Goal: Transaction & Acquisition: Purchase product/service

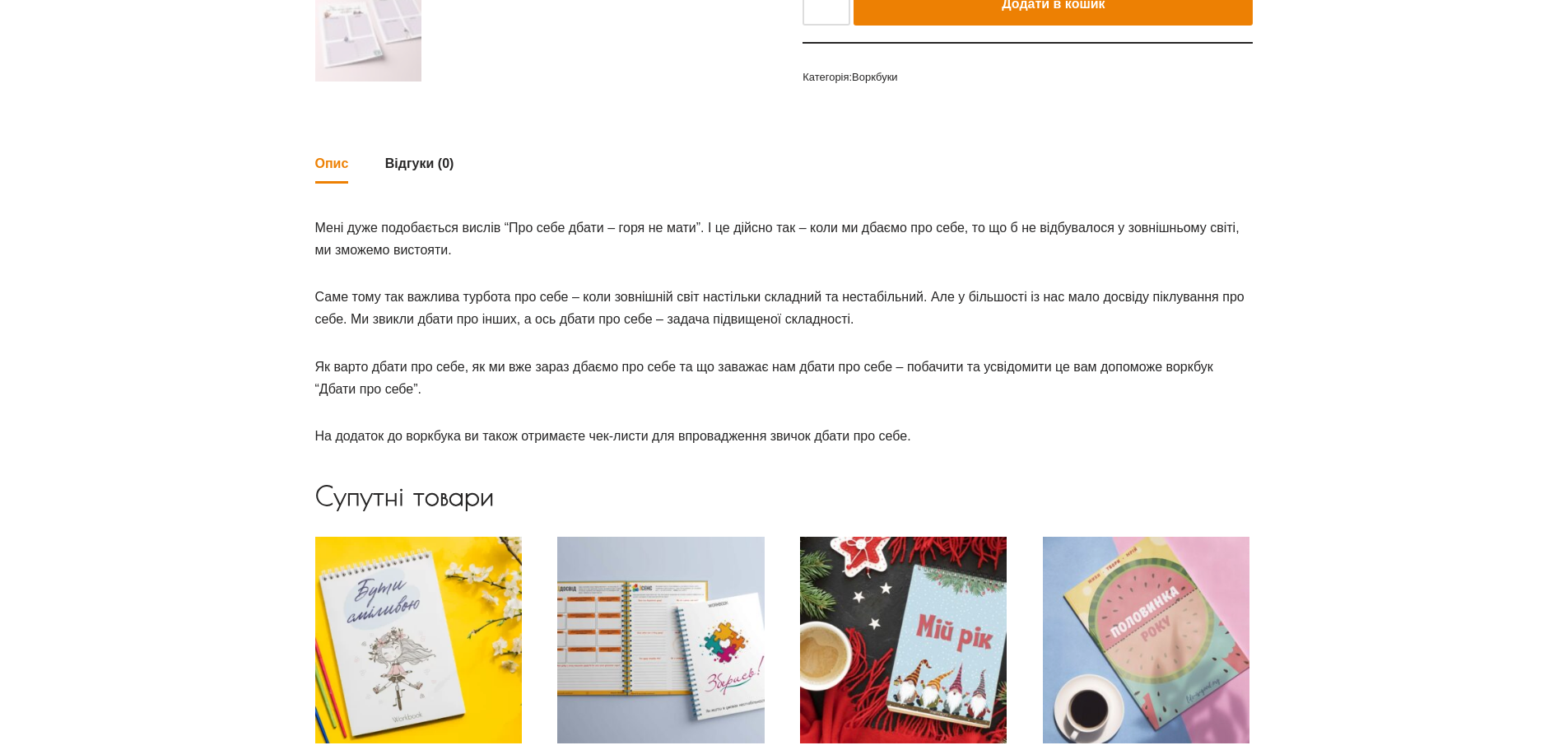
scroll to position [577, 0]
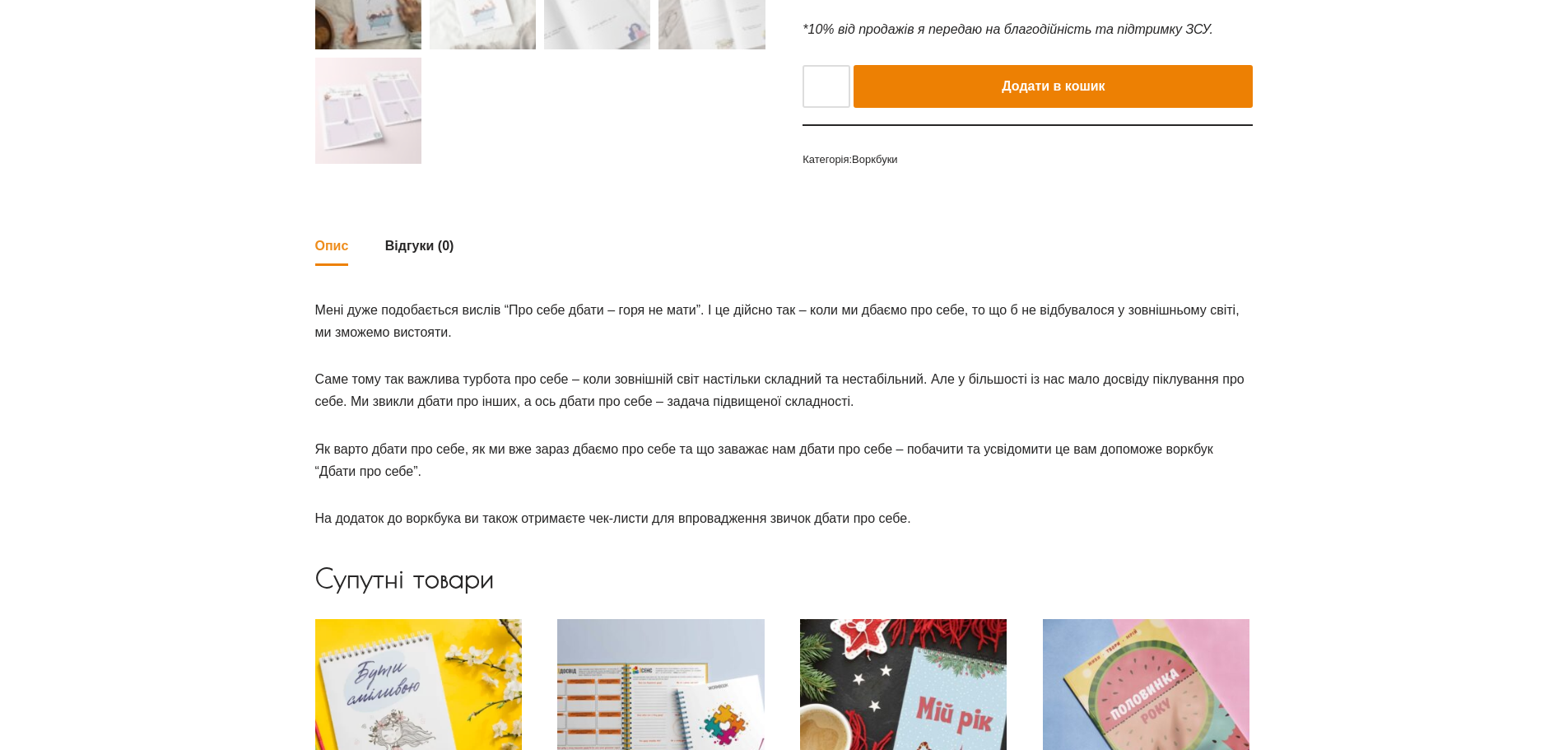
click at [328, 242] on link "Опис" at bounding box center [332, 246] width 34 height 36
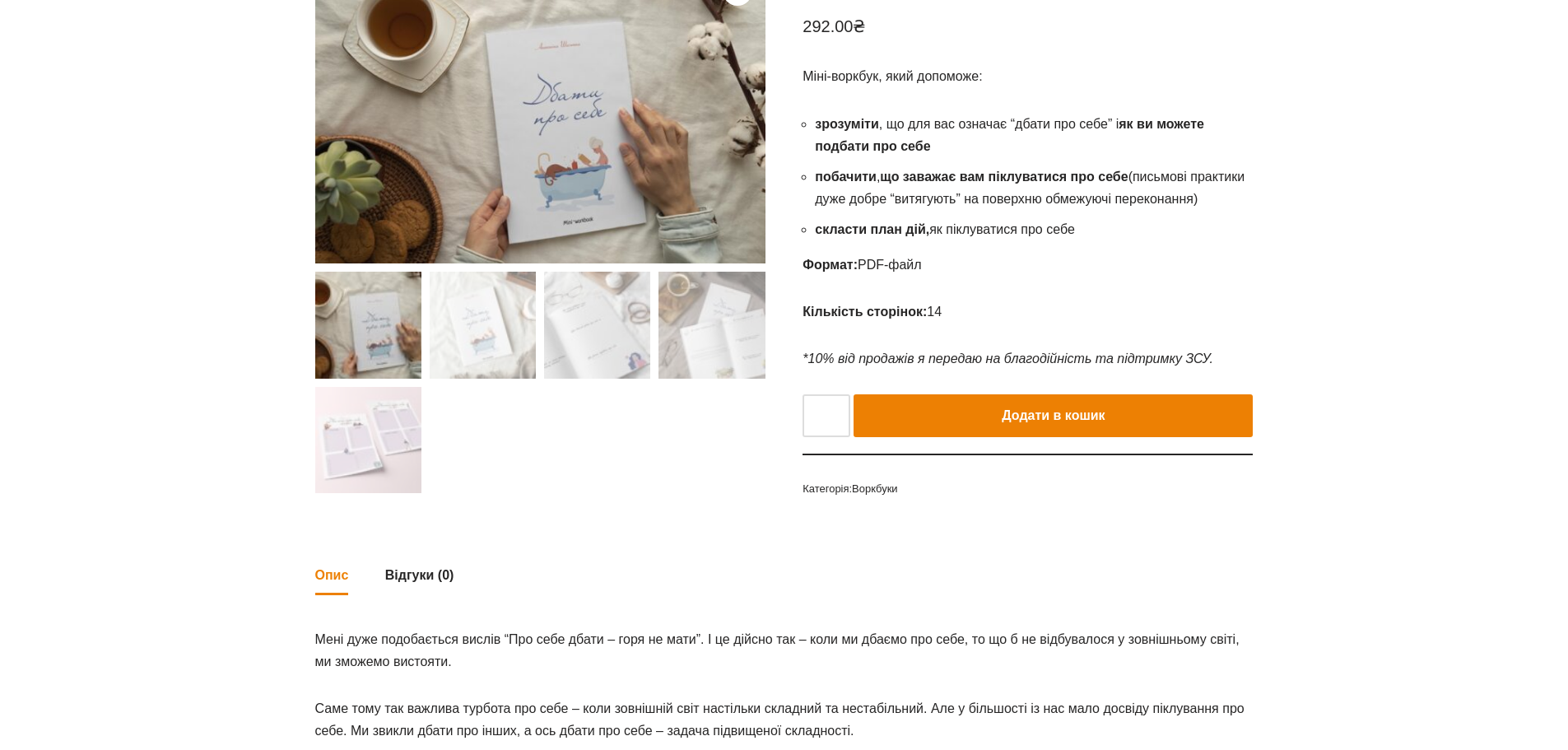
scroll to position [164, 0]
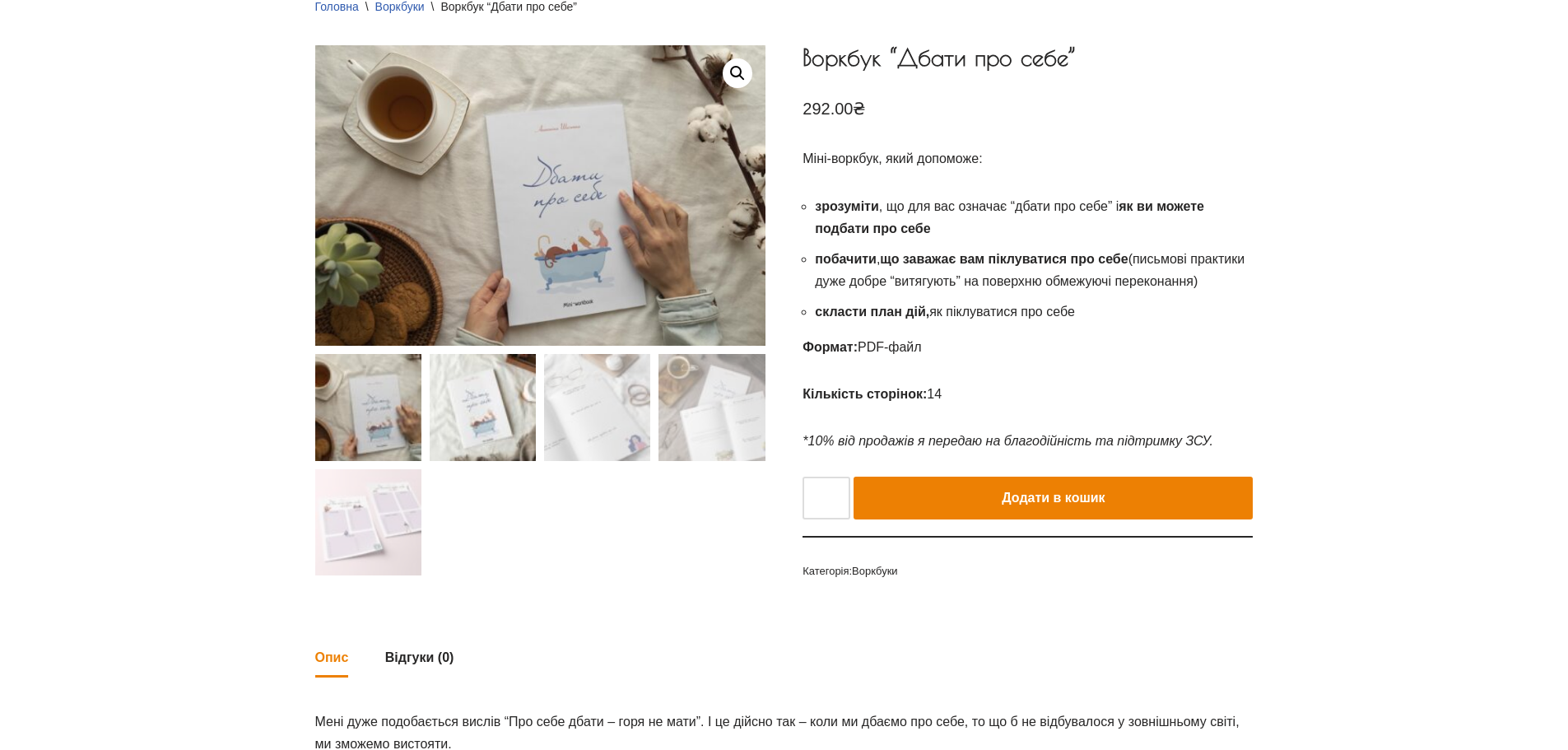
click at [465, 424] on img at bounding box center [483, 407] width 107 height 107
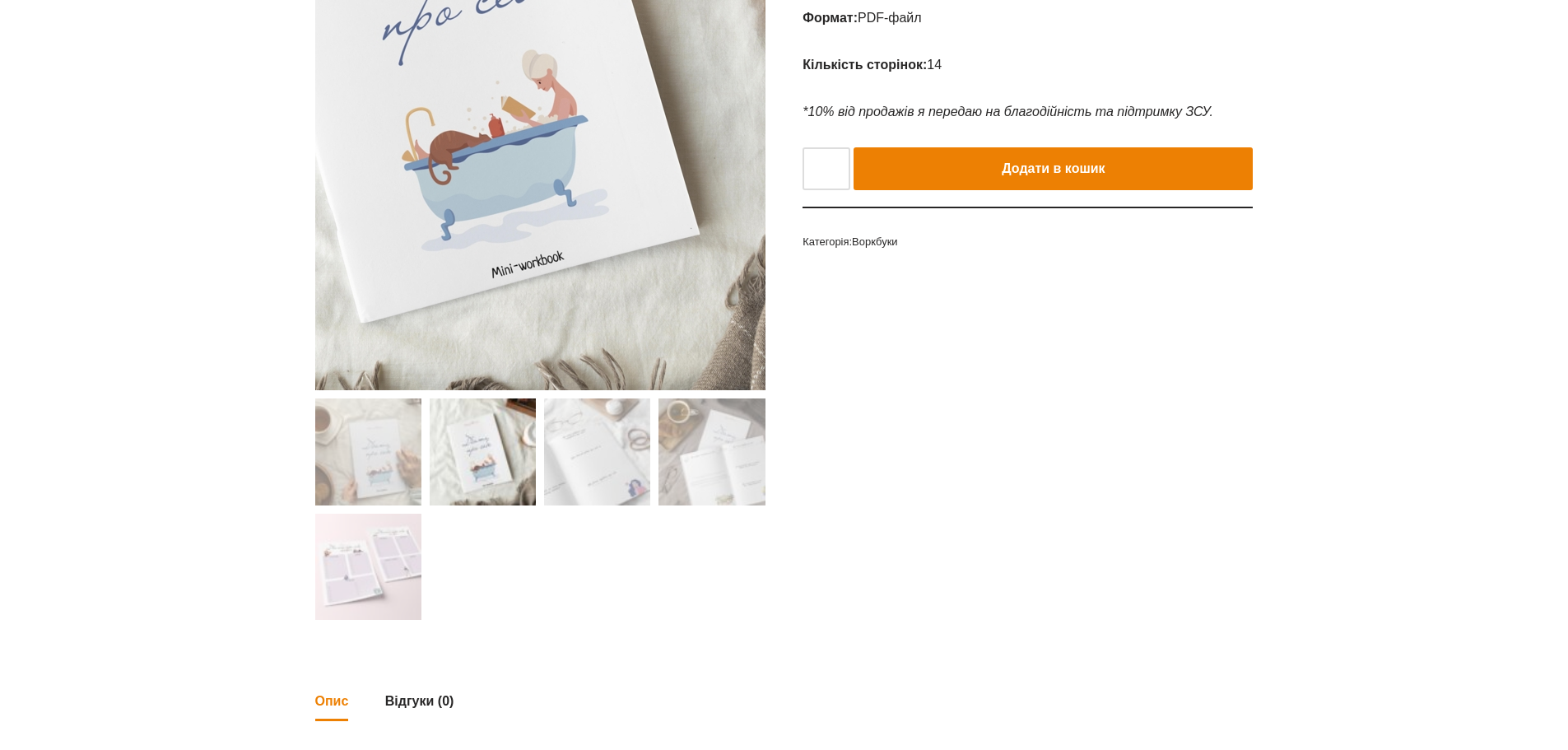
scroll to position [658, 0]
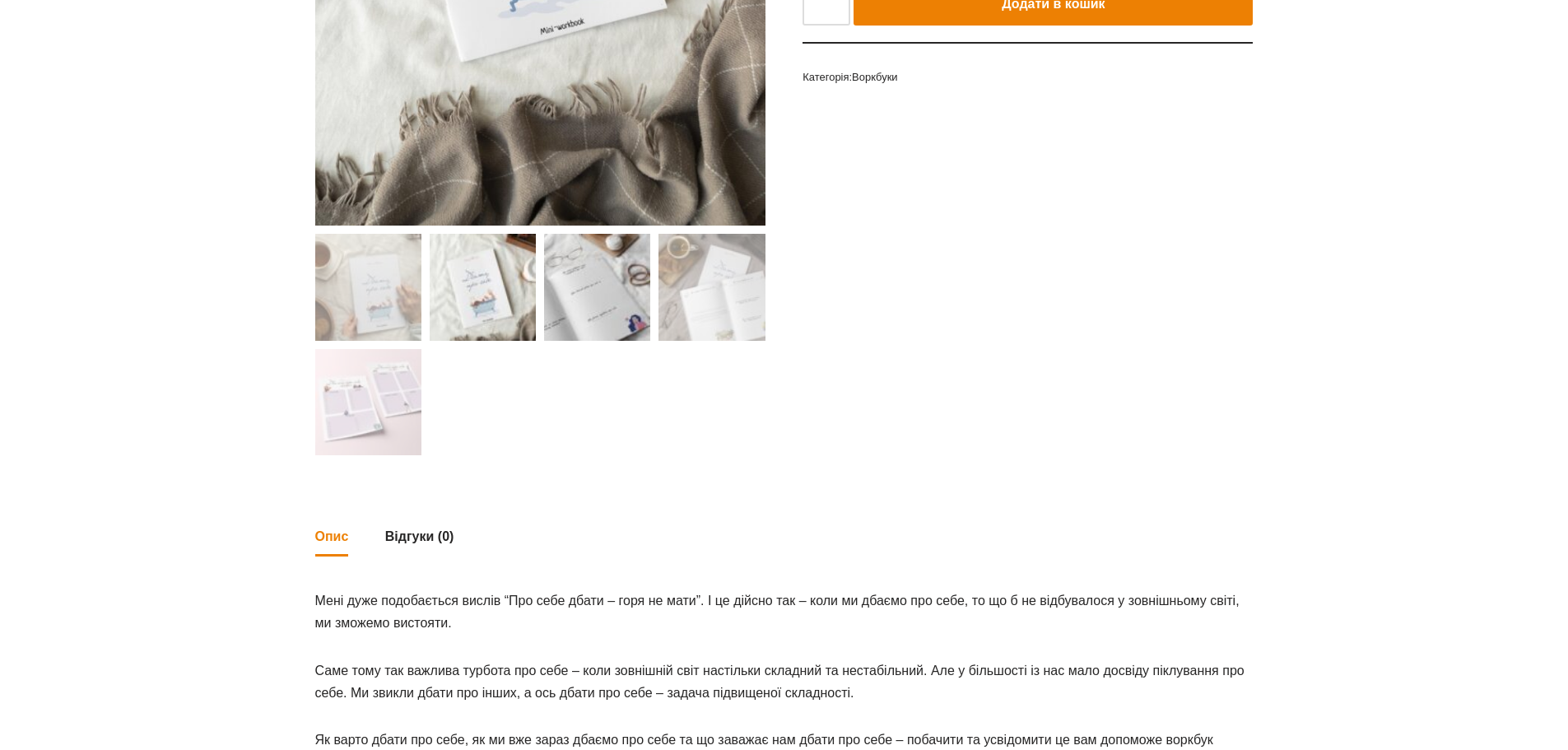
click at [606, 283] on img at bounding box center [597, 287] width 107 height 107
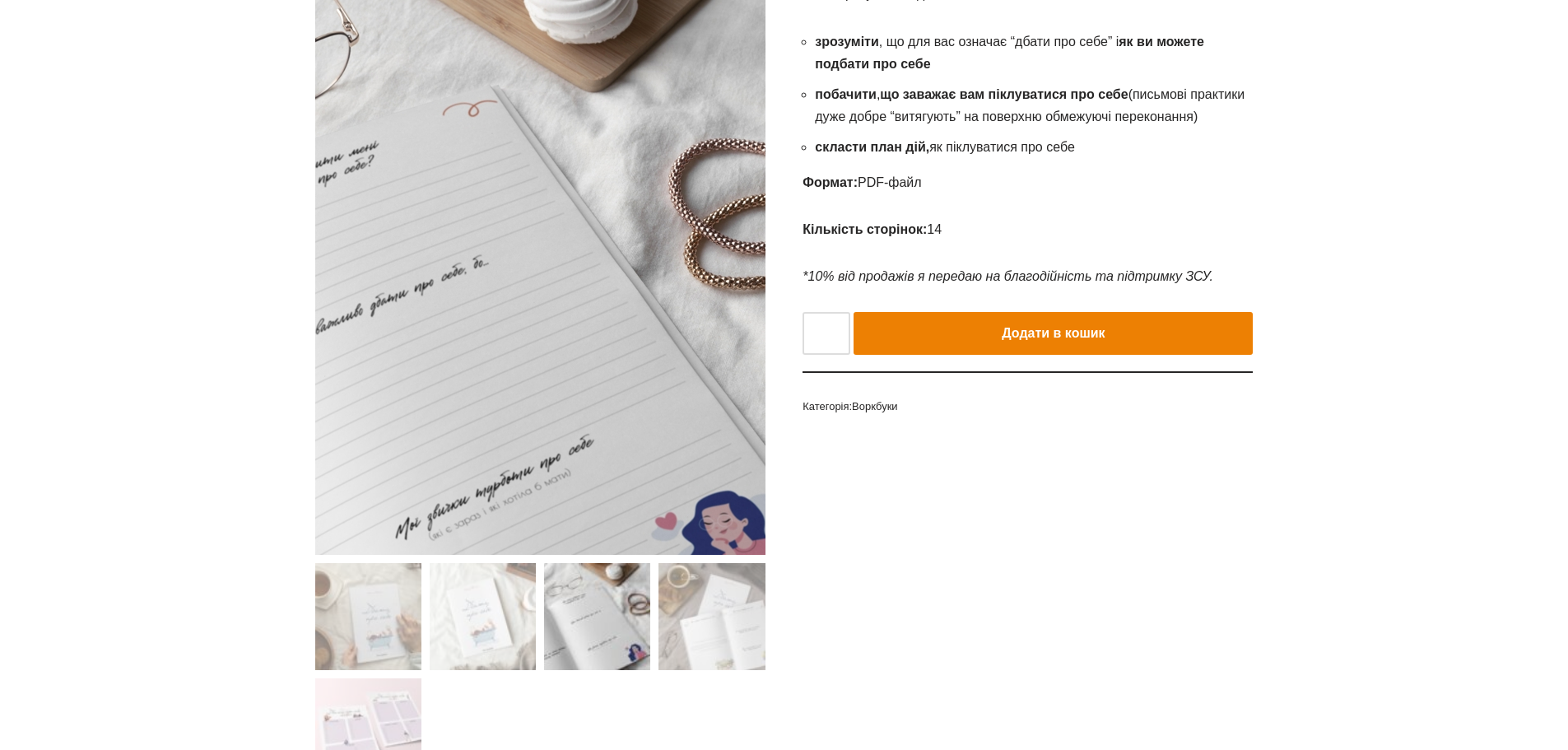
scroll to position [411, 0]
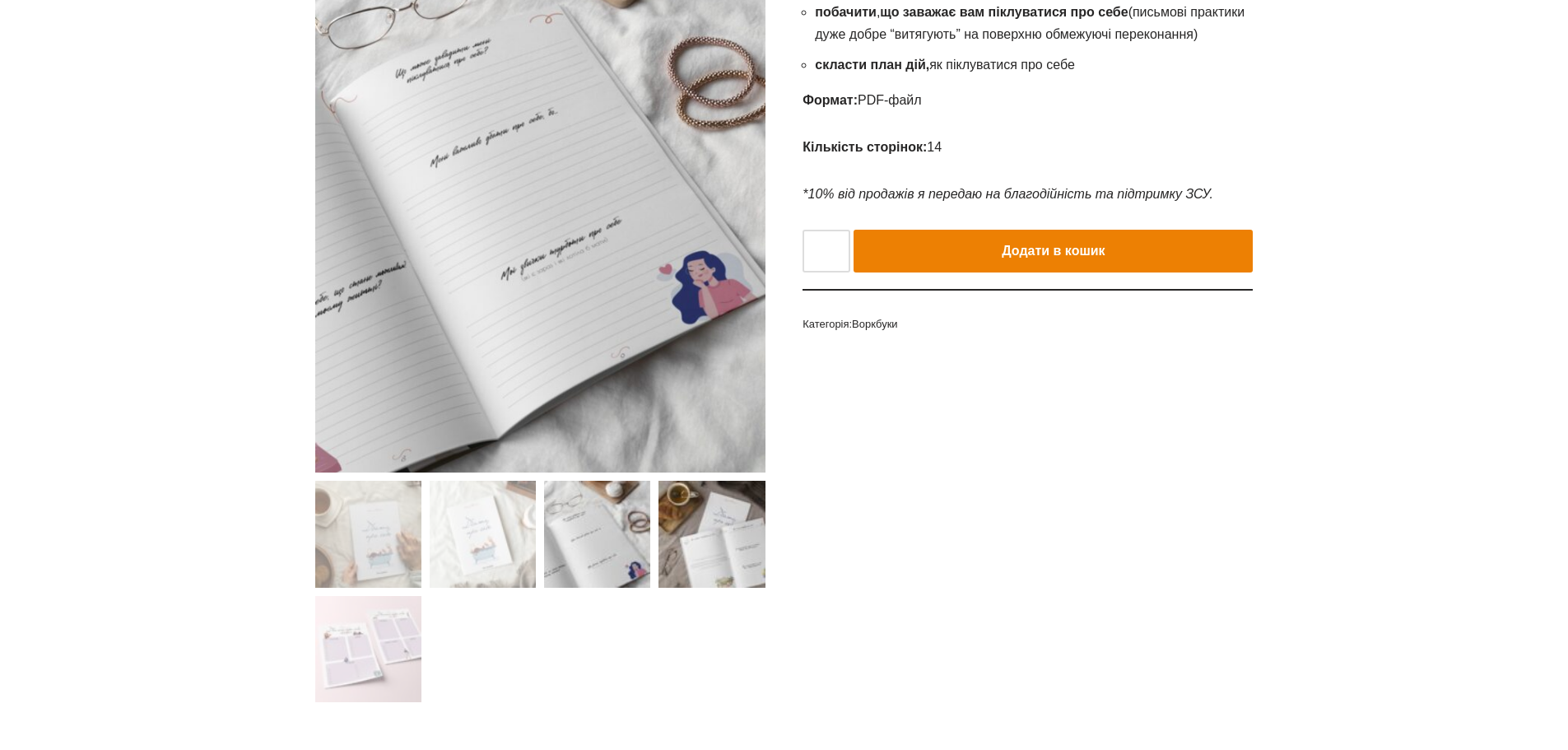
click at [736, 532] on img at bounding box center [712, 534] width 107 height 107
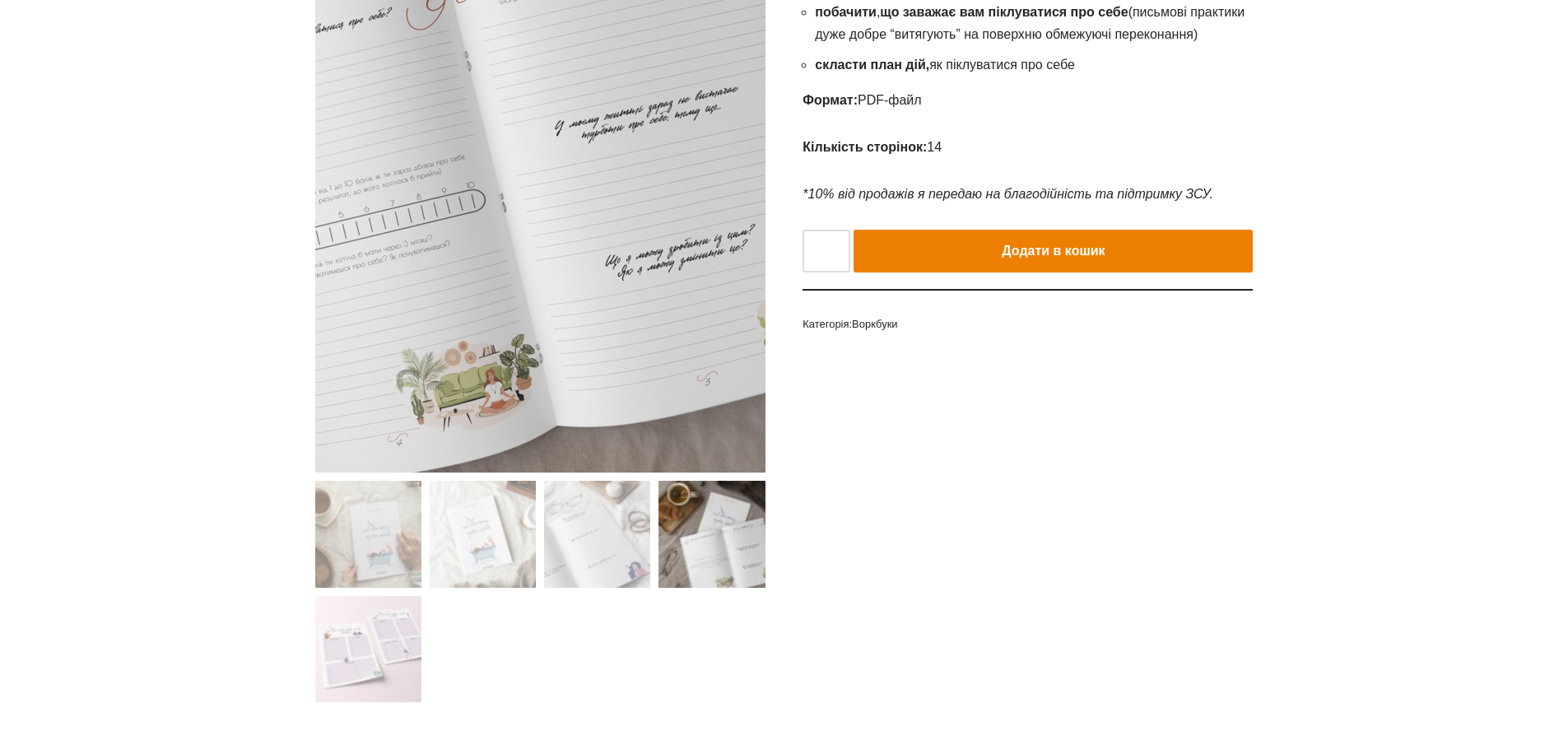
drag, startPoint x: 739, startPoint y: 235, endPoint x: 744, endPoint y: 283, distance: 48.3
click at [744, 283] on img at bounding box center [371, 14] width 824 height 1233
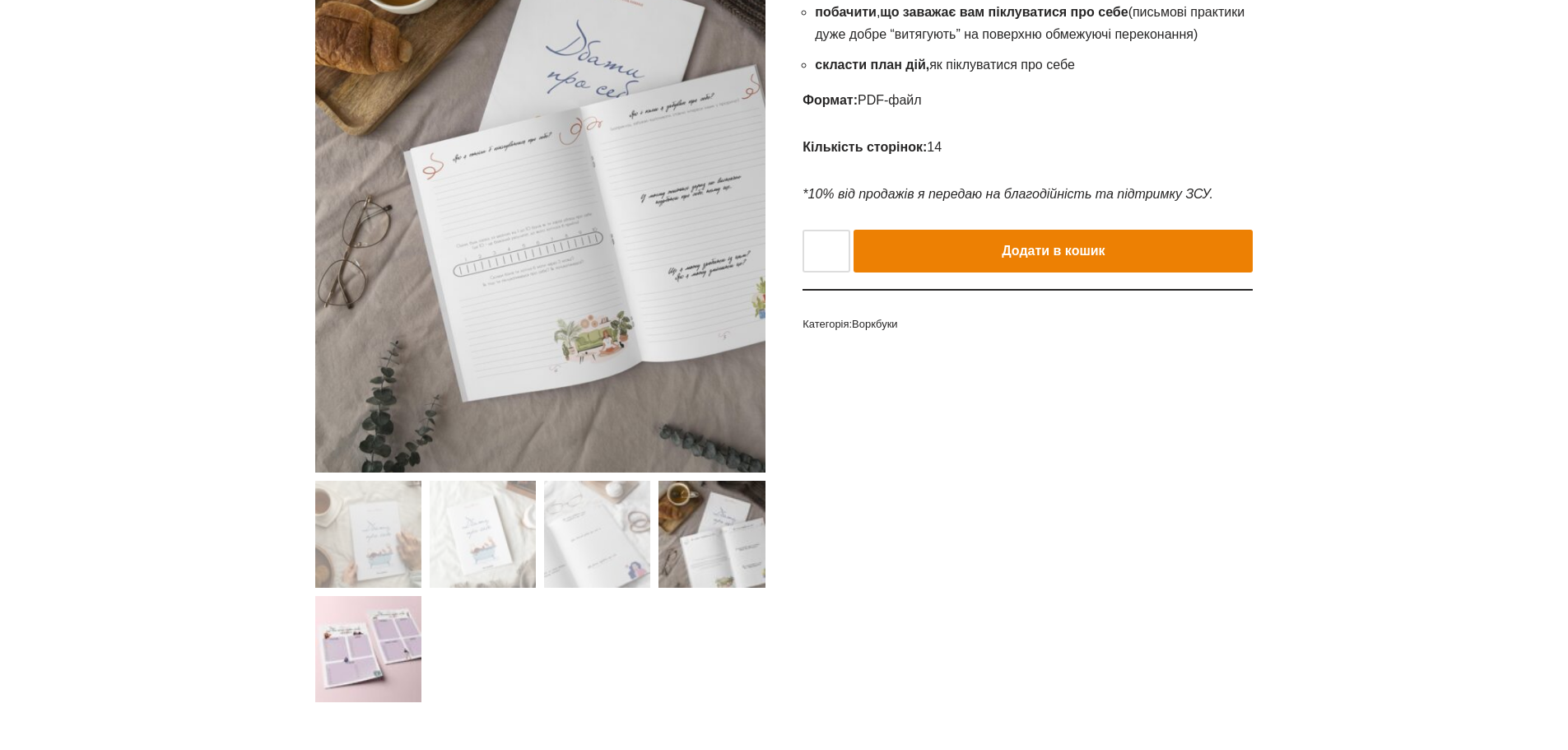
click at [386, 645] on img at bounding box center [369, 650] width 107 height 107
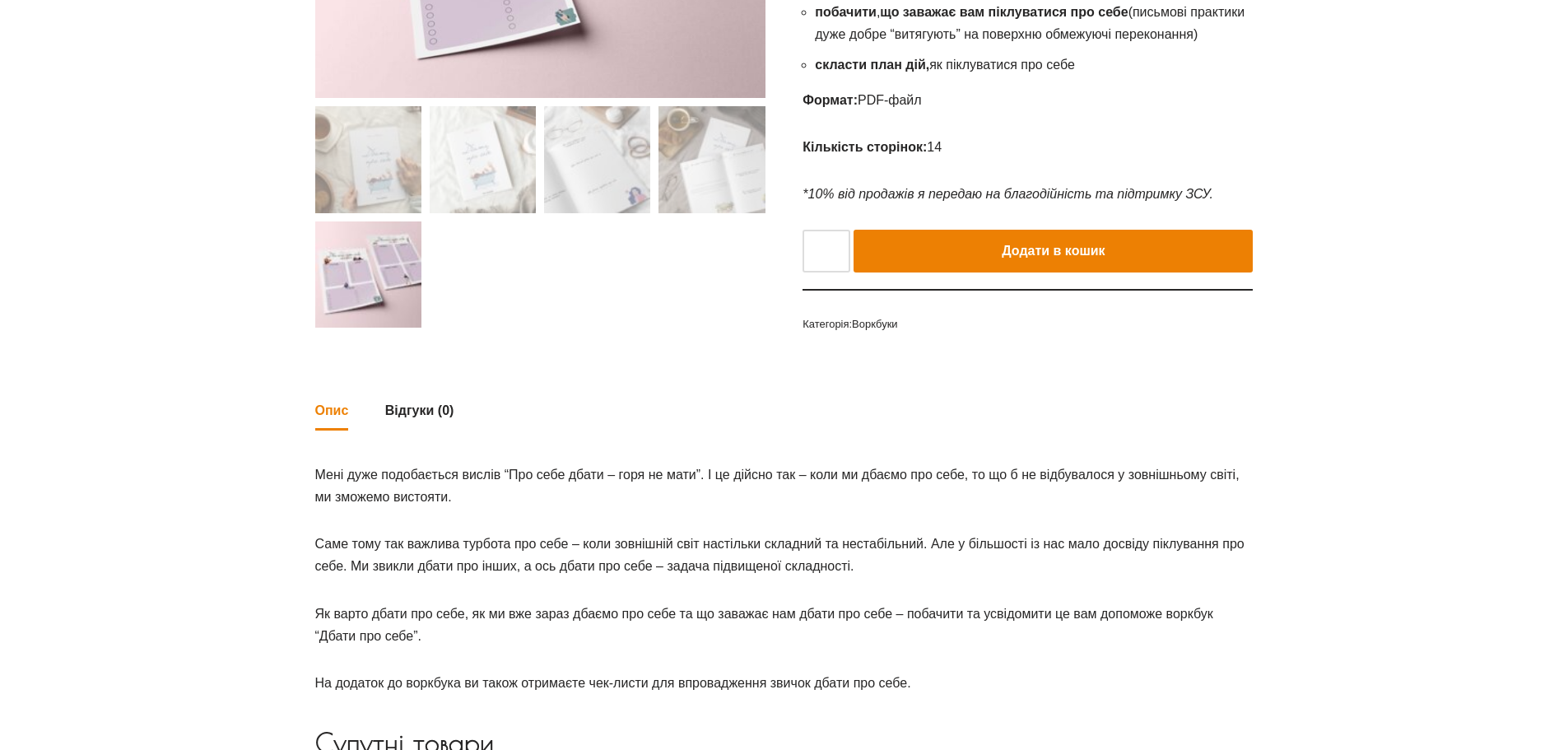
click at [366, 270] on img at bounding box center [369, 275] width 107 height 107
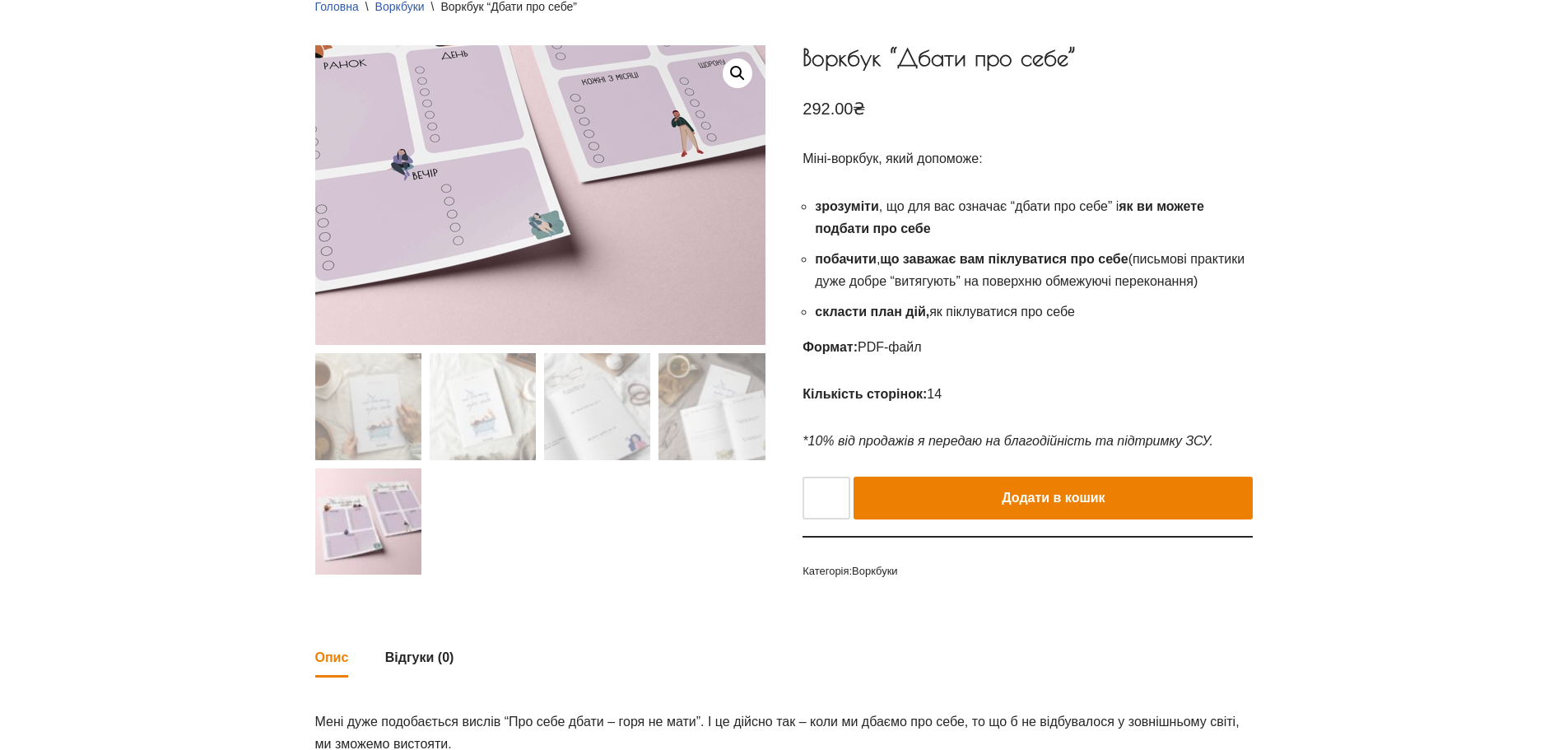
scroll to position [83, 0]
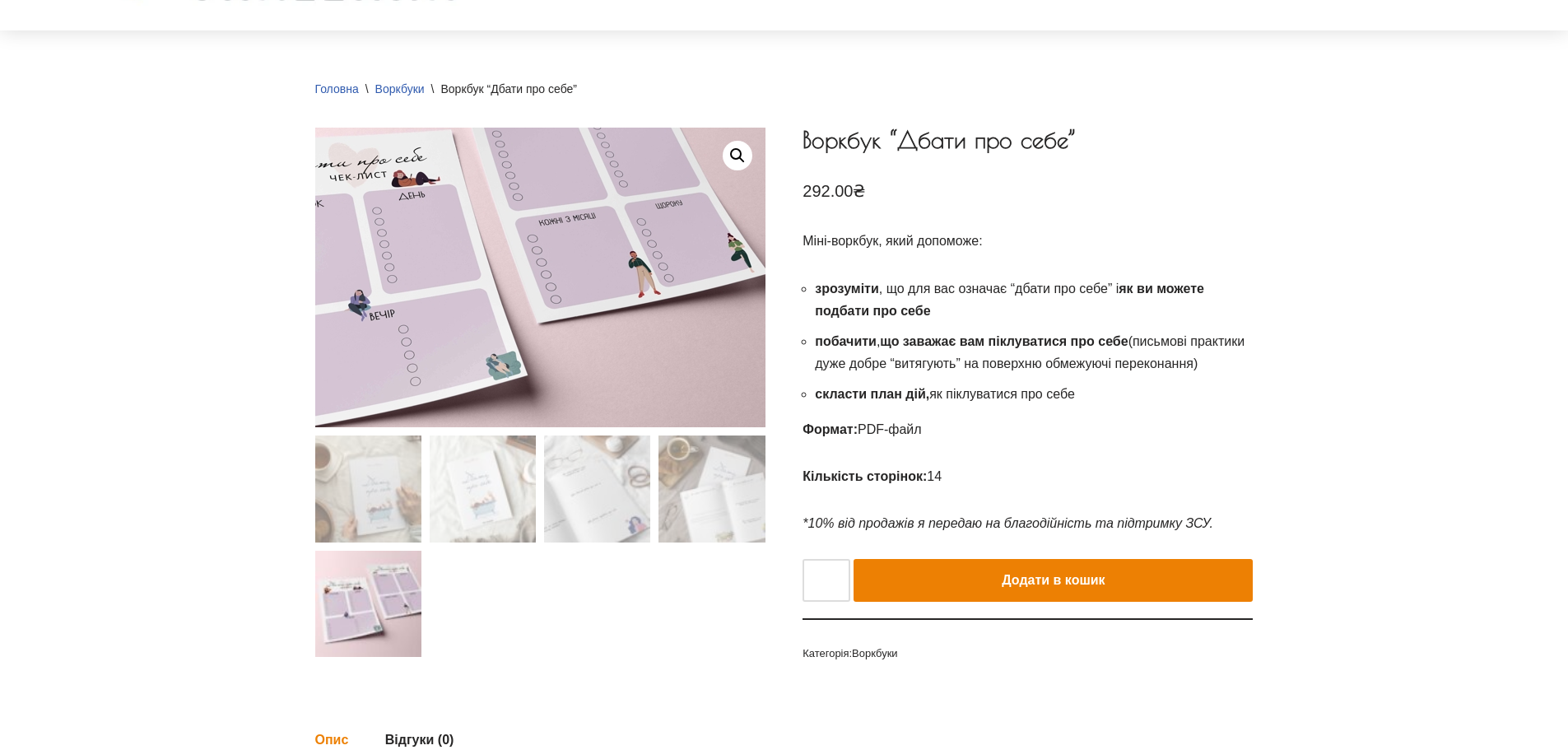
drag, startPoint x: 540, startPoint y: 235, endPoint x: 664, endPoint y: 315, distance: 147.6
click at [664, 315] on img at bounding box center [462, 252] width 741 height 494
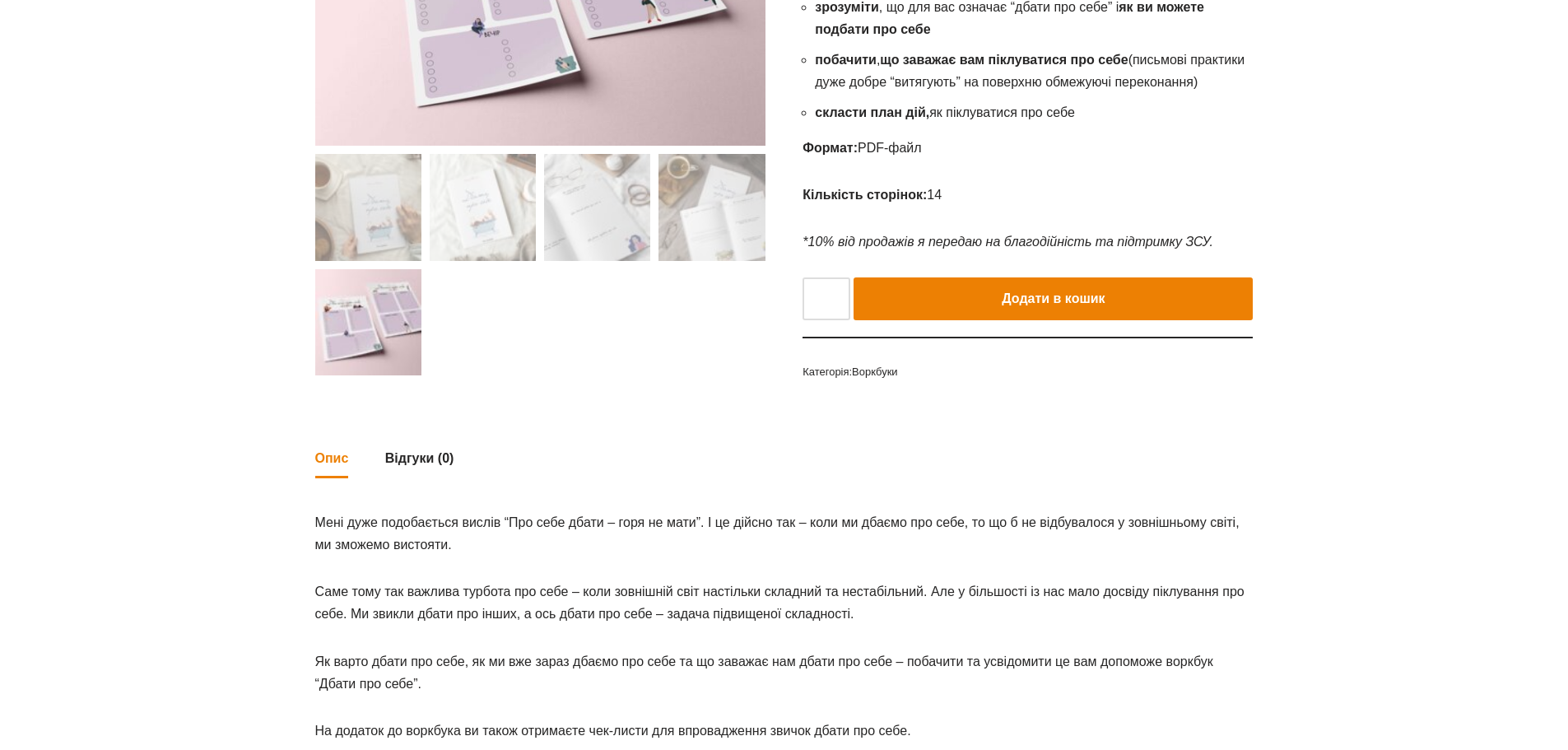
scroll to position [282, 0]
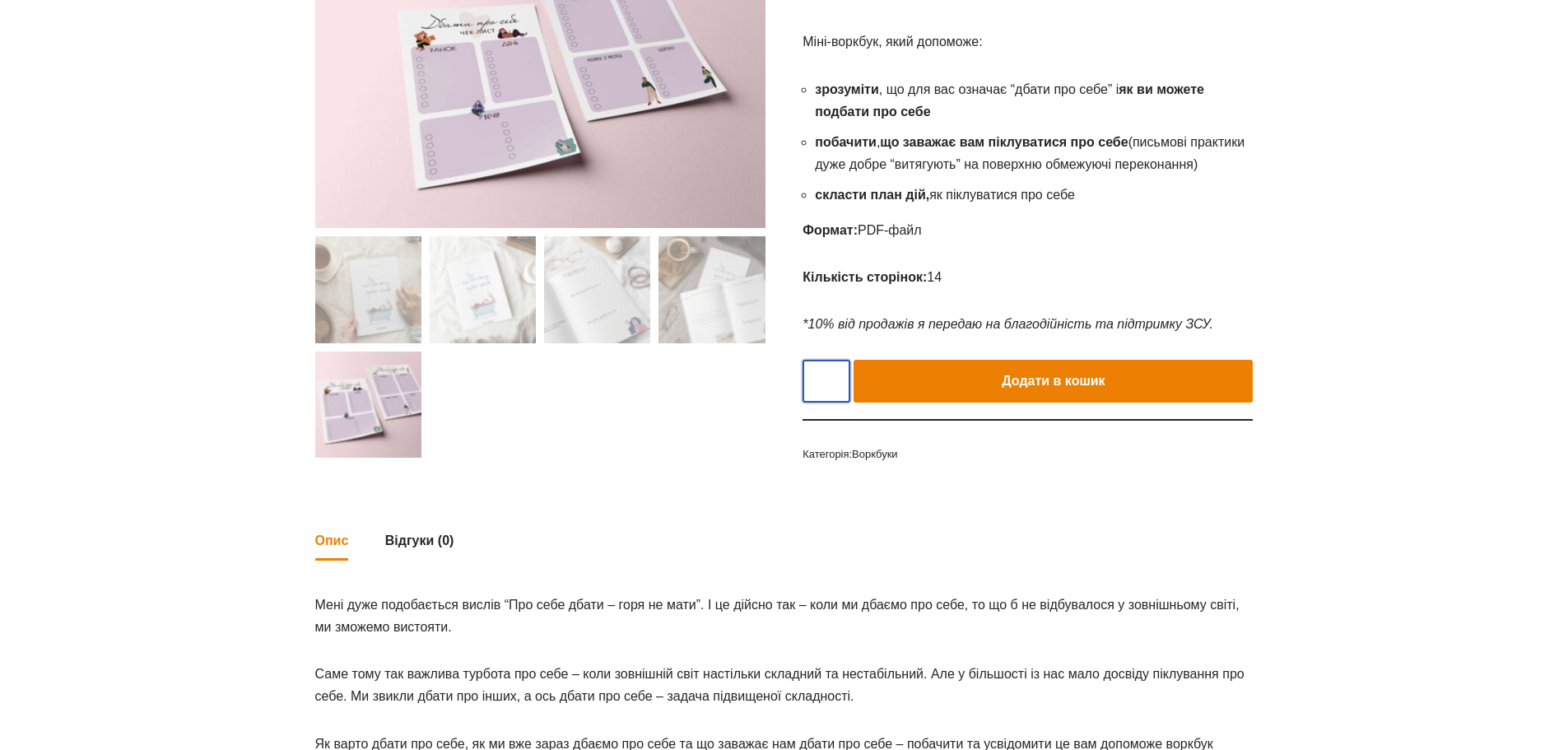
click at [843, 386] on input "*" at bounding box center [826, 381] width 48 height 43
type input "*"
click at [843, 377] on input "*" at bounding box center [826, 381] width 48 height 43
click at [1027, 378] on button "Додати в кошик" at bounding box center [1053, 381] width 399 height 43
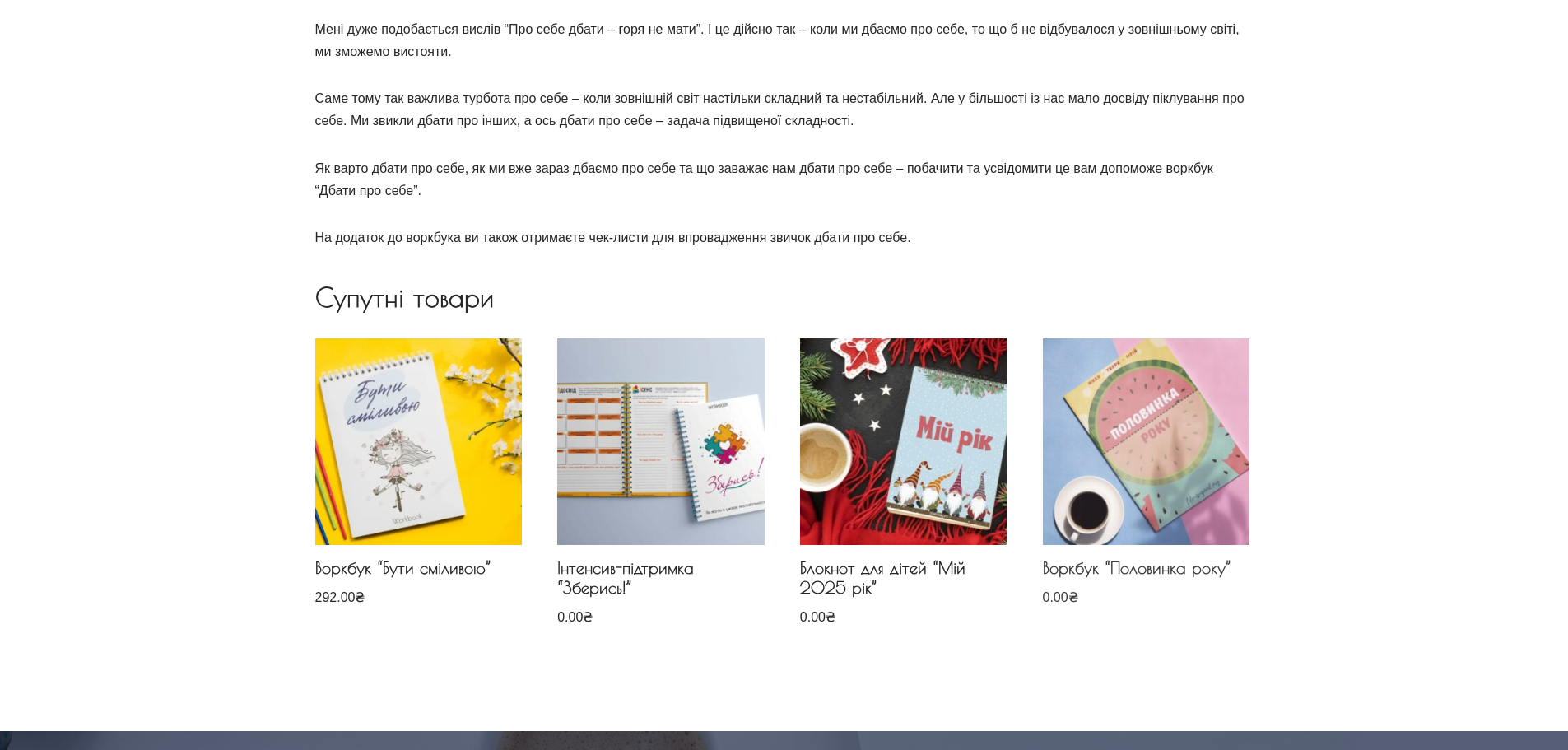
scroll to position [939, 0]
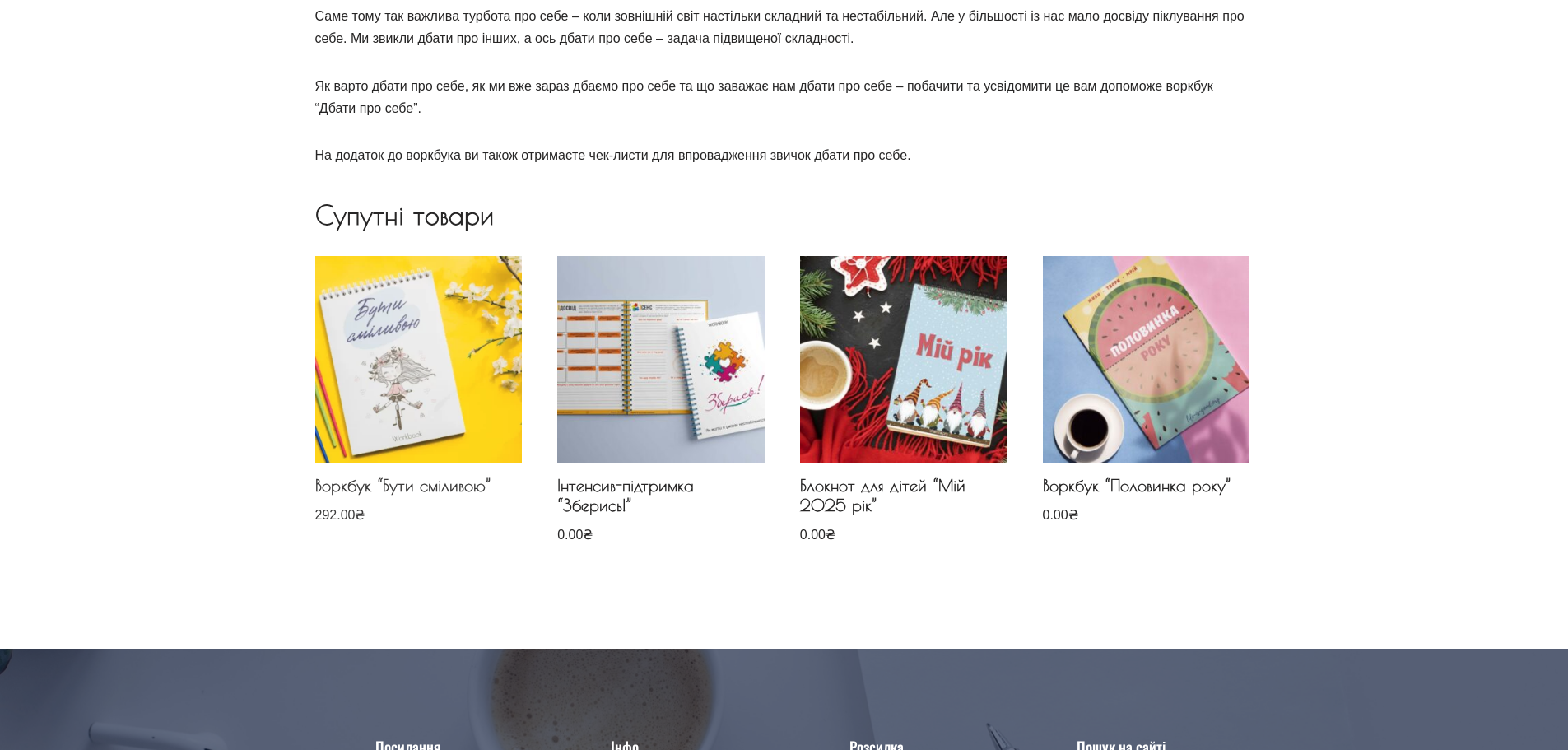
click at [383, 382] on img at bounding box center [418, 359] width 207 height 207
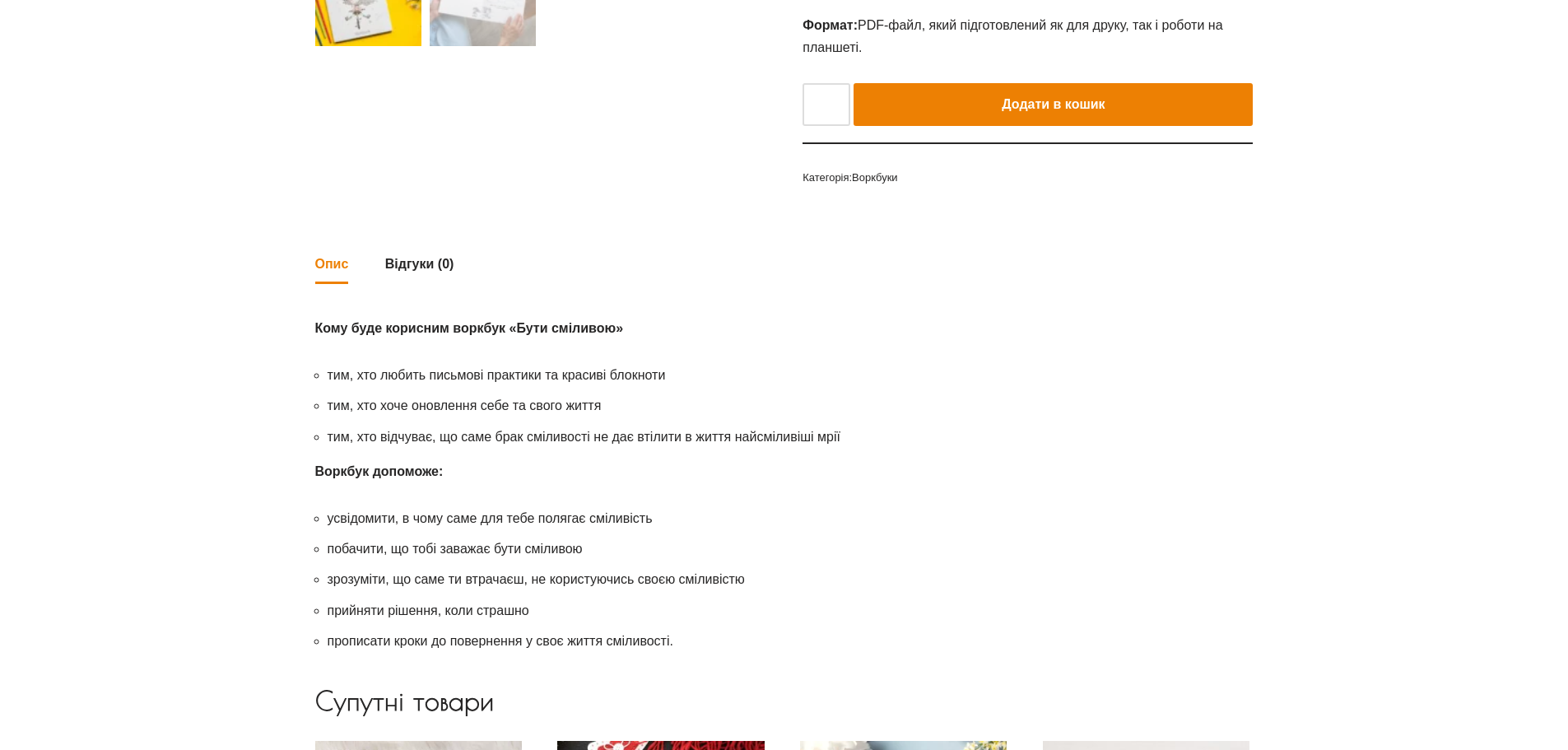
scroll to position [988, 0]
